Goal: Task Accomplishment & Management: Use online tool/utility

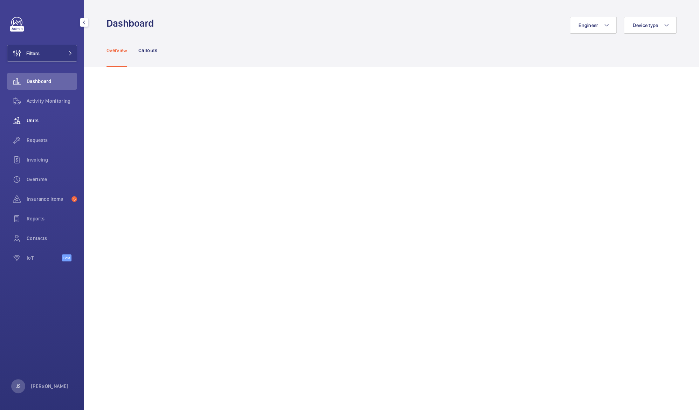
click at [42, 120] on span "Units" at bounding box center [52, 120] width 50 height 7
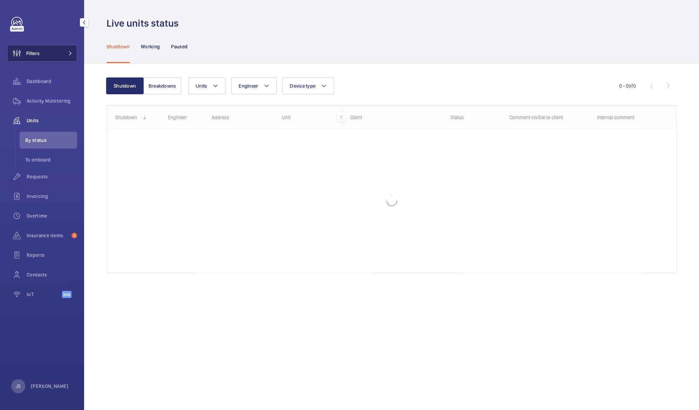
click at [32, 50] on span "Filters" at bounding box center [32, 53] width 13 height 7
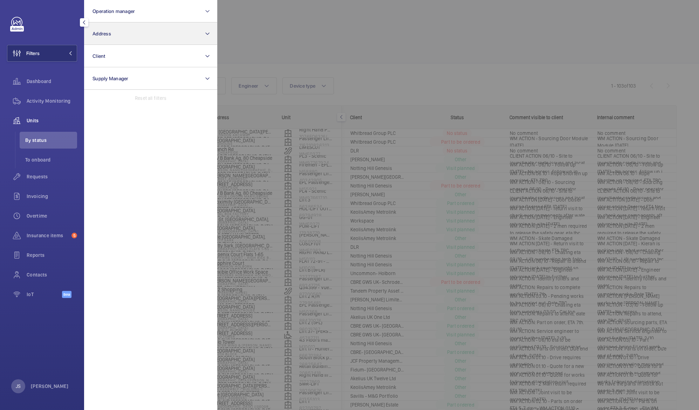
click at [97, 34] on span "Address" at bounding box center [102, 34] width 19 height 6
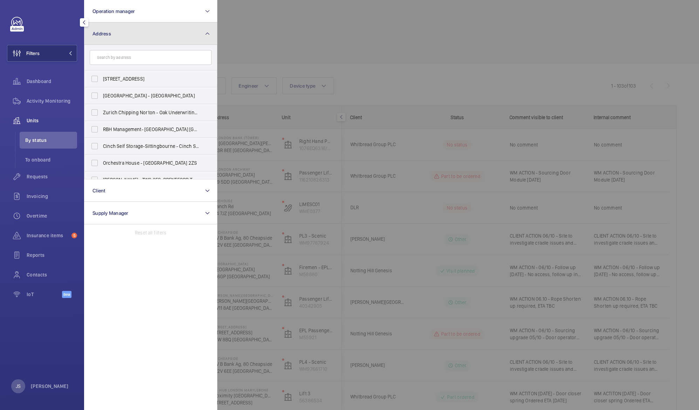
click at [103, 39] on button "Address" at bounding box center [150, 33] width 133 height 22
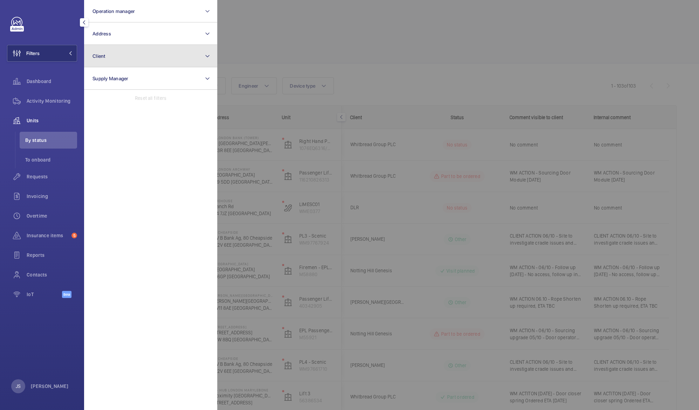
click at [105, 61] on button "Client" at bounding box center [150, 56] width 133 height 22
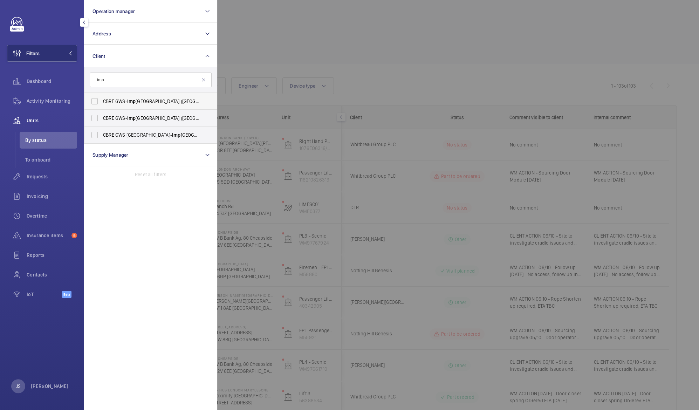
type input "imp"
click at [116, 102] on span "CBRE GWS- [GEOGRAPHIC_DATA] ([GEOGRAPHIC_DATA])" at bounding box center [151, 101] width 96 height 7
click at [102, 102] on input "CBRE GWS- [GEOGRAPHIC_DATA] ([GEOGRAPHIC_DATA])" at bounding box center [95, 101] width 14 height 14
checkbox input "true"
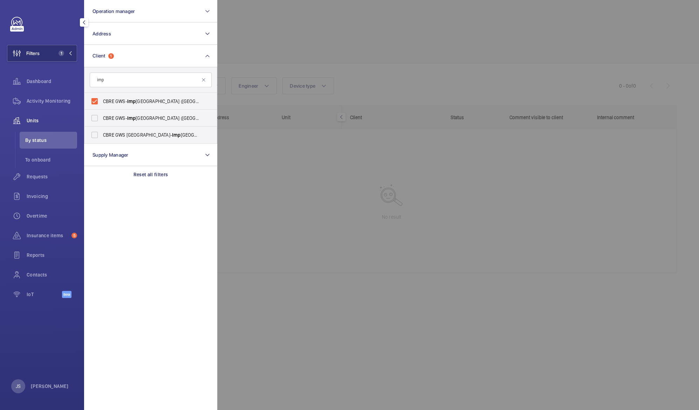
click at [256, 50] on div at bounding box center [566, 205] width 699 height 410
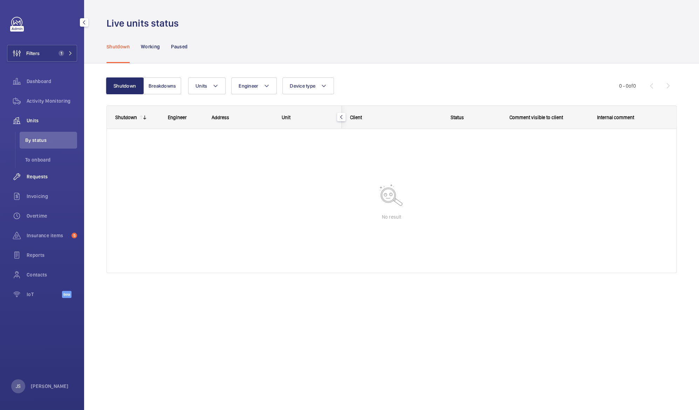
click at [42, 171] on div "Requests" at bounding box center [42, 176] width 70 height 17
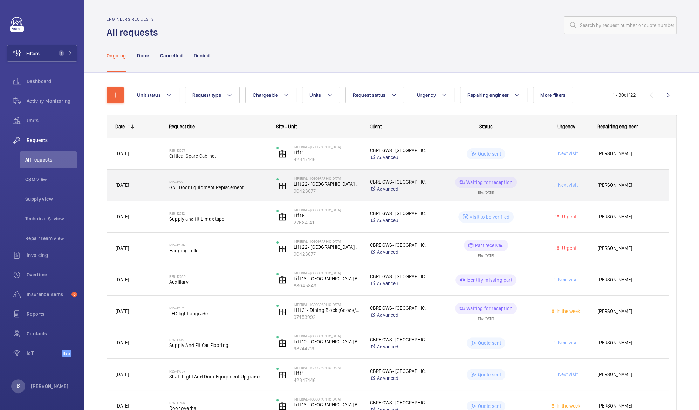
click at [473, 187] on div "Waiting for reception" at bounding box center [486, 182] width 62 height 11
click at [601, 185] on span "[PERSON_NAME]" at bounding box center [629, 185] width 62 height 8
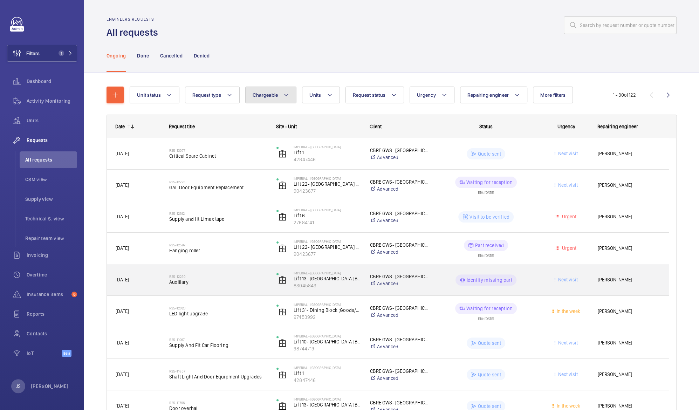
click at [286, 95] on mat-icon at bounding box center [287, 95] width 6 height 8
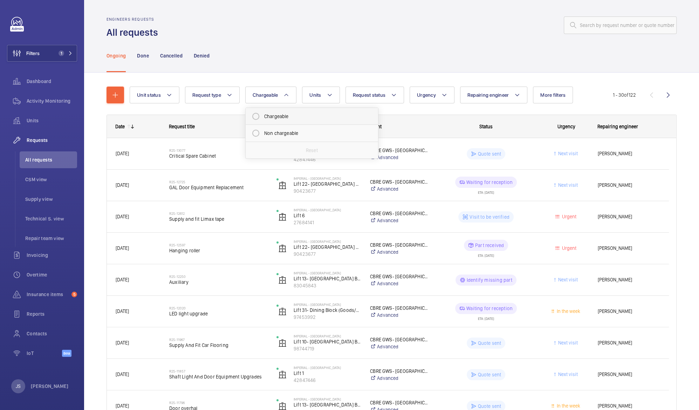
click at [251, 117] on mat-radio-button "Chargeable" at bounding box center [312, 116] width 126 height 14
radio input "true"
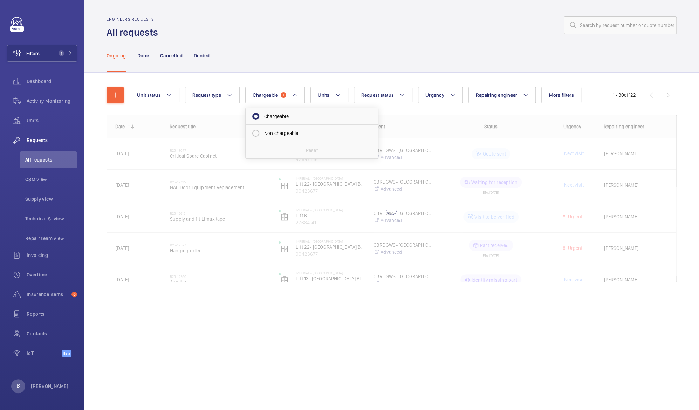
click at [223, 40] on div "Ongoing Done Cancelled Denied" at bounding box center [392, 55] width 570 height 33
